Goal: Task Accomplishment & Management: Manage account settings

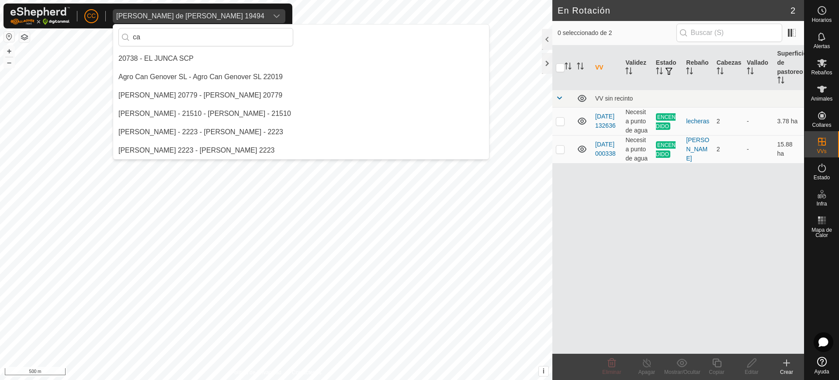
scroll to position [477, 0]
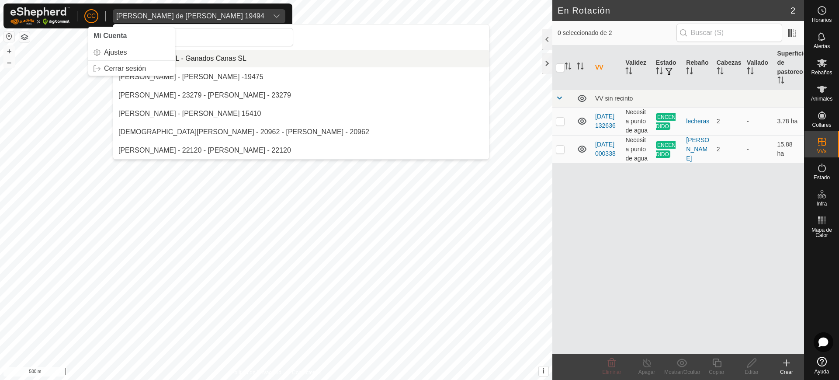
drag, startPoint x: 83, startPoint y: 11, endPoint x: 87, endPoint y: 14, distance: 5.1
click at [83, 12] on div "CC Mi Cuenta Ajustes Cerrar sesión [PERSON_NAME] de [PERSON_NAME] 19494 ca 2073…" at bounding box center [147, 15] width 289 height 25
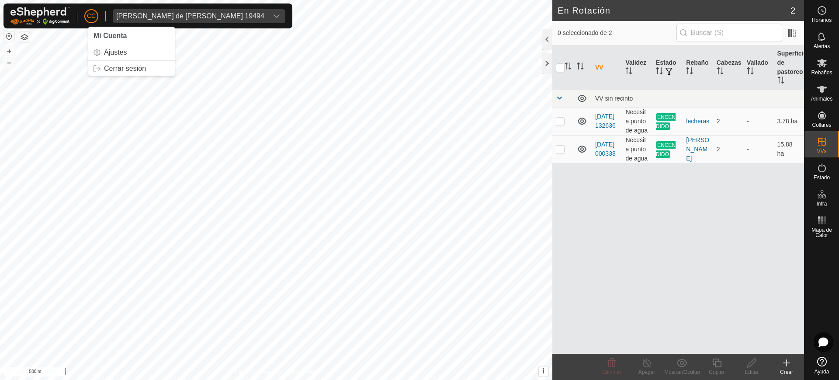
click at [87, 14] on span "CC" at bounding box center [91, 15] width 9 height 9
click at [123, 70] on link "Cerrar sesión" at bounding box center [131, 69] width 87 height 14
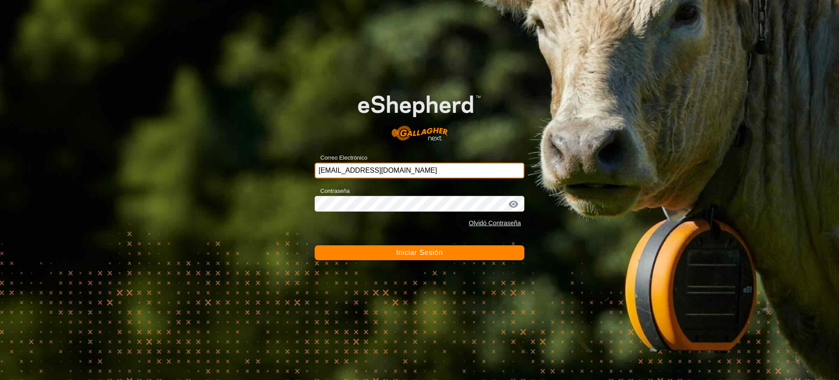
click at [425, 171] on input "[EMAIL_ADDRESS][DOMAIN_NAME]" at bounding box center [420, 171] width 210 height 16
type input "[EMAIL_ADDRESS][DOMAIN_NAME]"
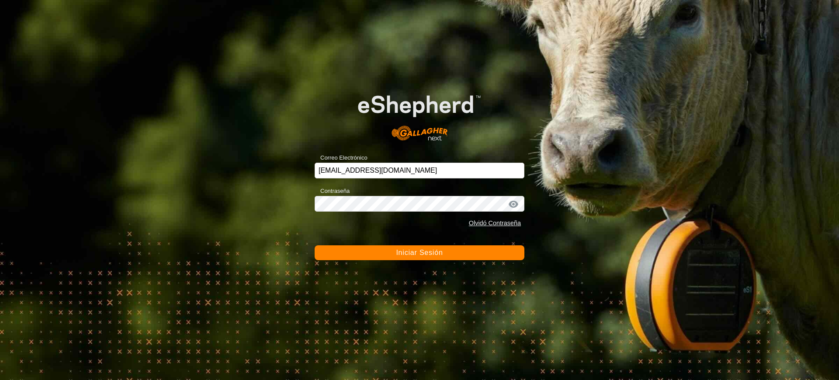
click at [416, 249] on span "Iniciar Sesión" at bounding box center [419, 252] width 47 height 7
